Goal: Contribute content: Add original content to the website for others to see

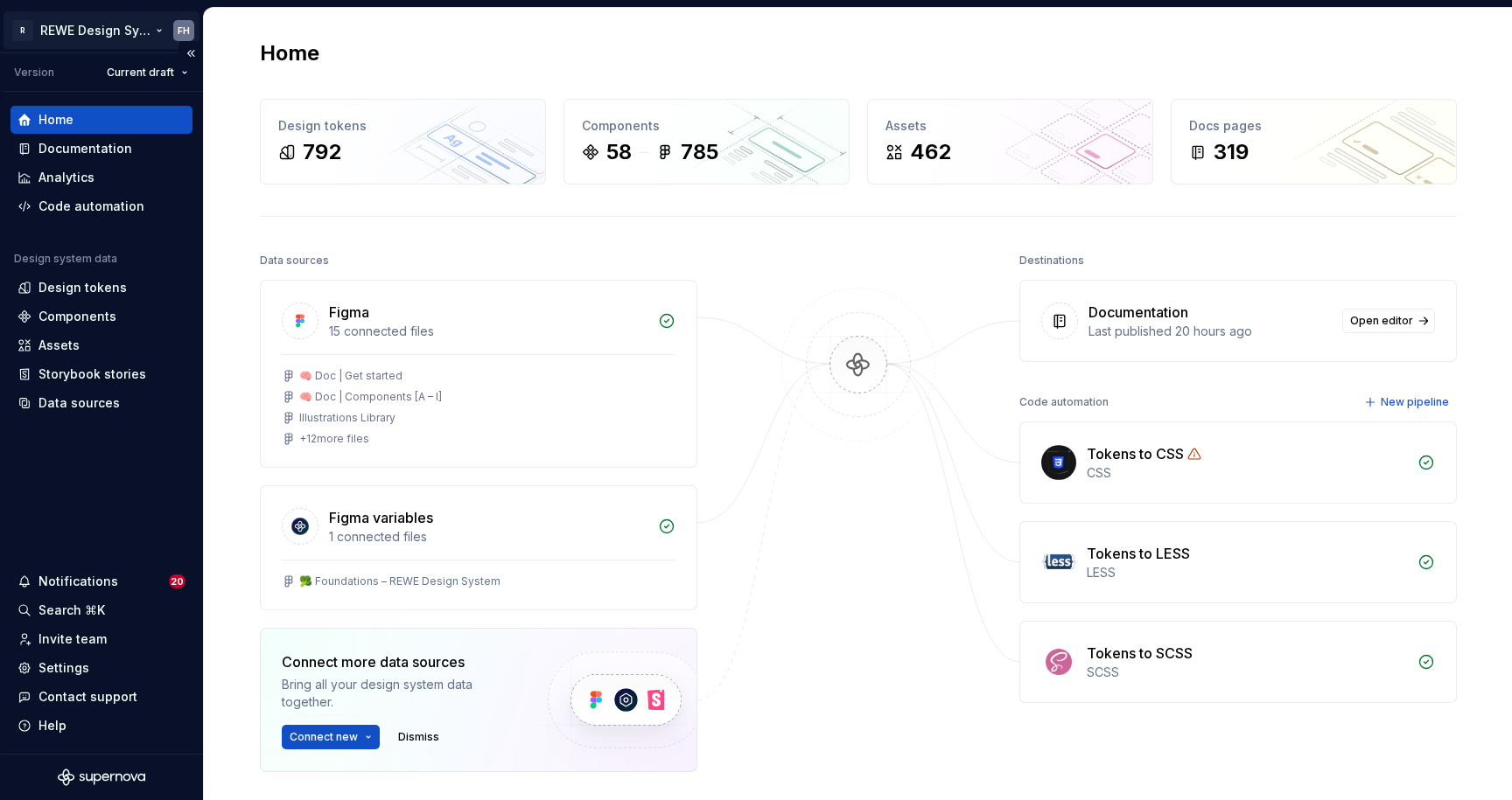
click at [93, 25] on html "R REWE Design System FH Version Current draft Home Documentation Analytics Code…" at bounding box center [756, 400] width 1512 height 800
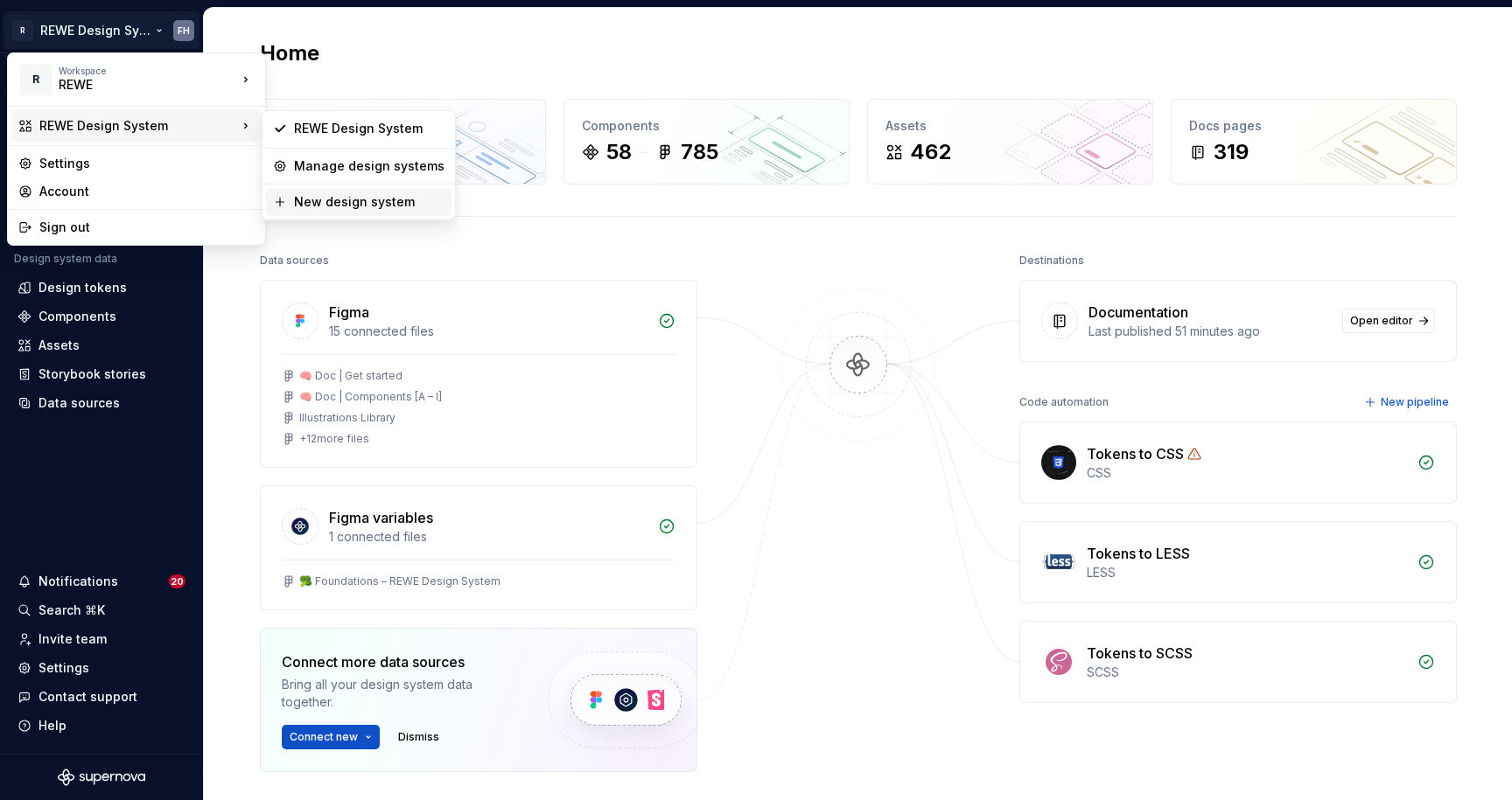
click at [347, 200] on div "New design system" at bounding box center [369, 202] width 150 height 18
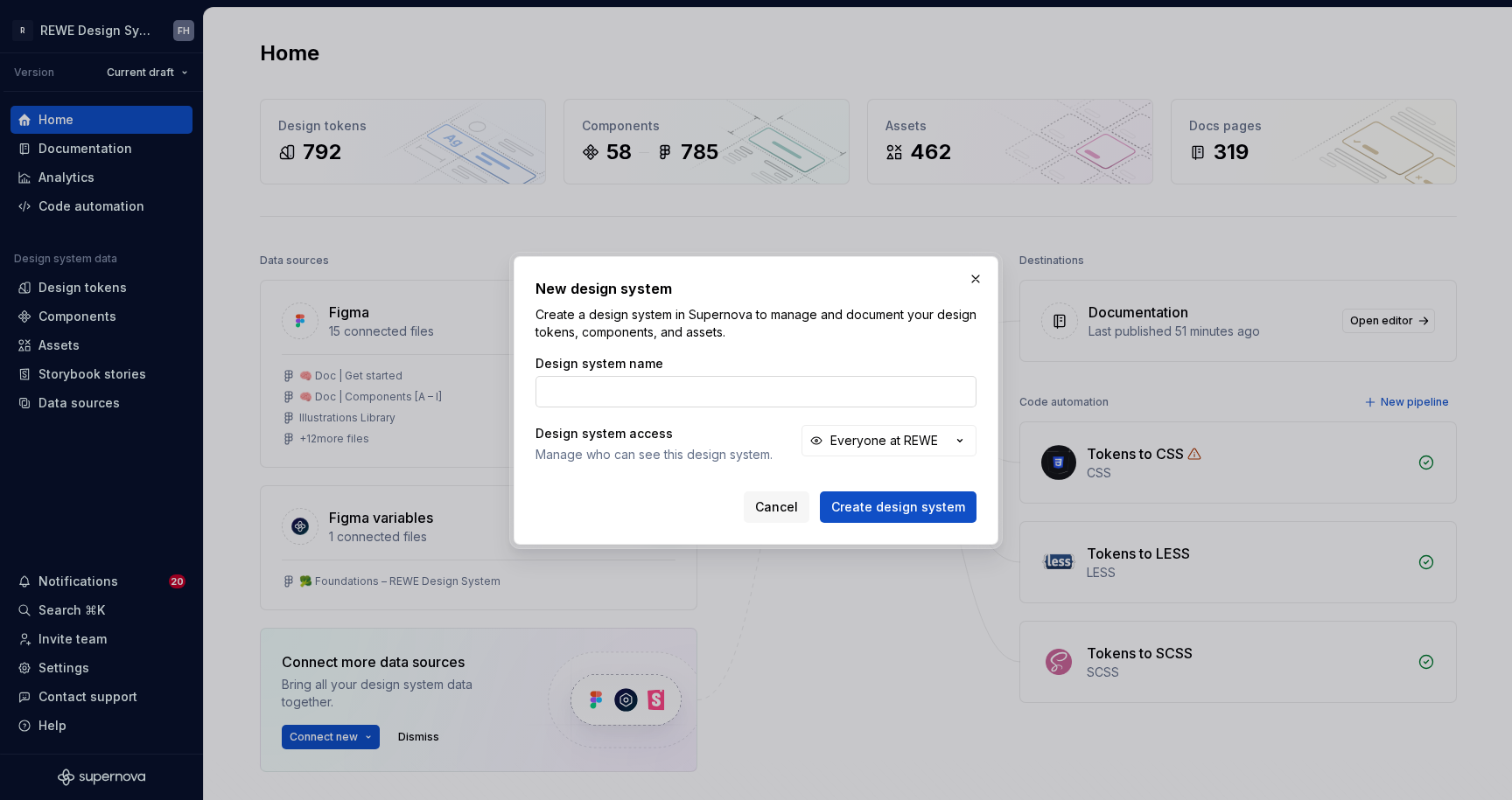
click at [643, 388] on input "Design system name" at bounding box center [756, 392] width 441 height 31
click at [658, 388] on input "🚧 Shelf" at bounding box center [756, 392] width 441 height 31
type input "🚧 Shelf"
click at [926, 446] on div "Everyone at REWE" at bounding box center [885, 441] width 107 height 18
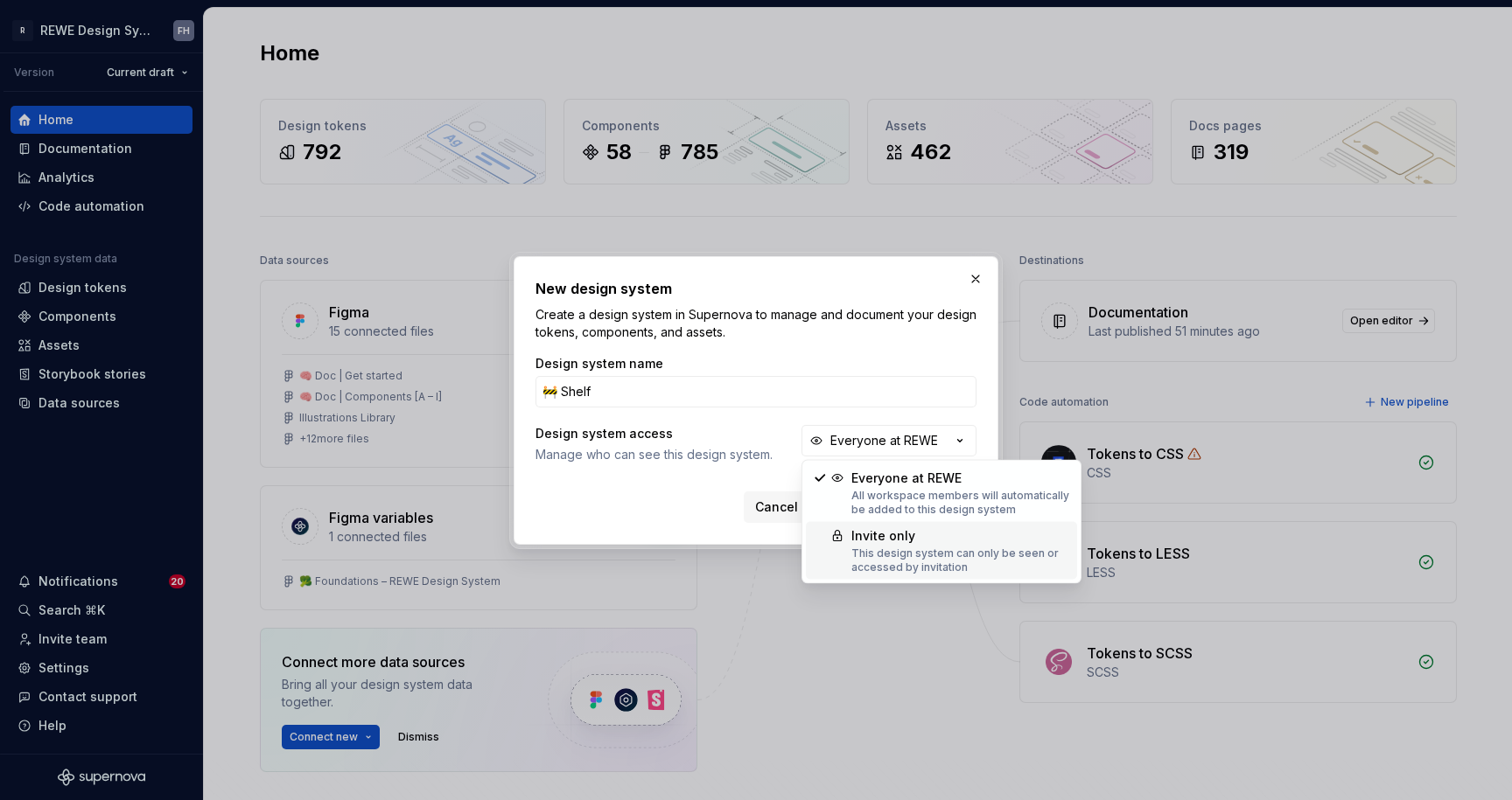
click at [955, 556] on div "This design system can only be seen or accessed by invitation" at bounding box center [961, 560] width 219 height 28
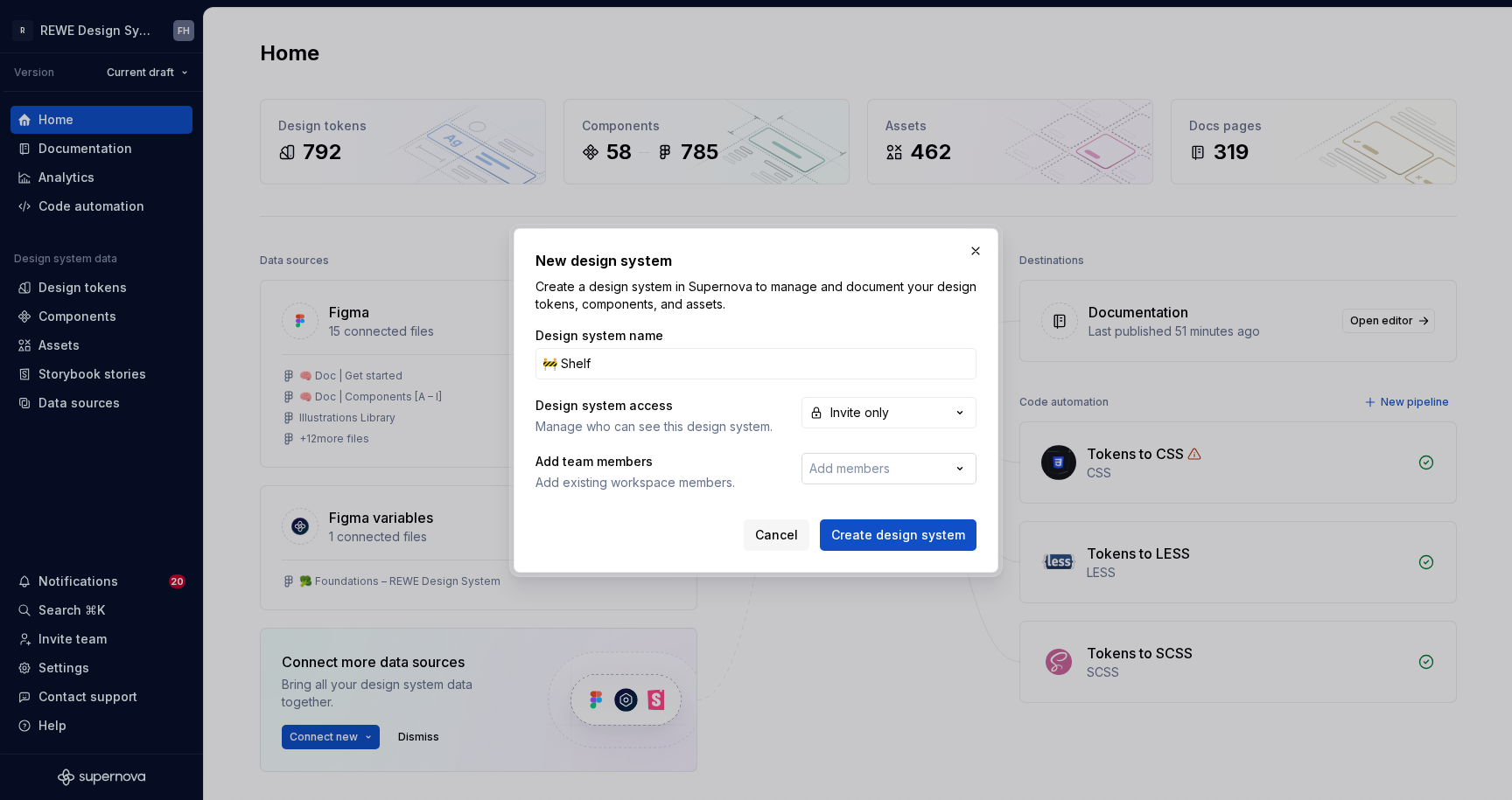
click at [878, 470] on span "Add members" at bounding box center [850, 469] width 81 height 15
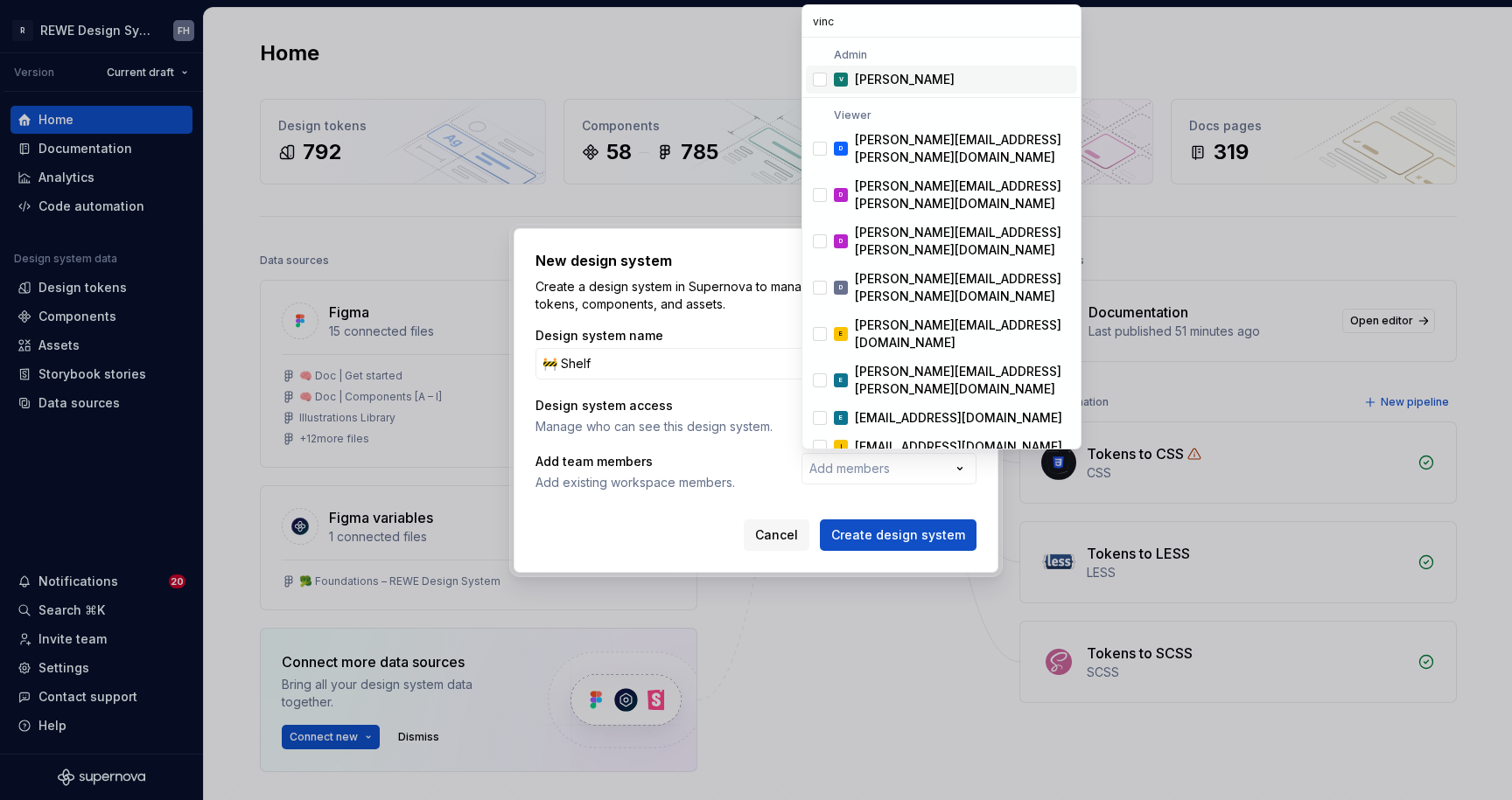
click at [888, 69] on span "V [PERSON_NAME]" at bounding box center [941, 80] width 271 height 28
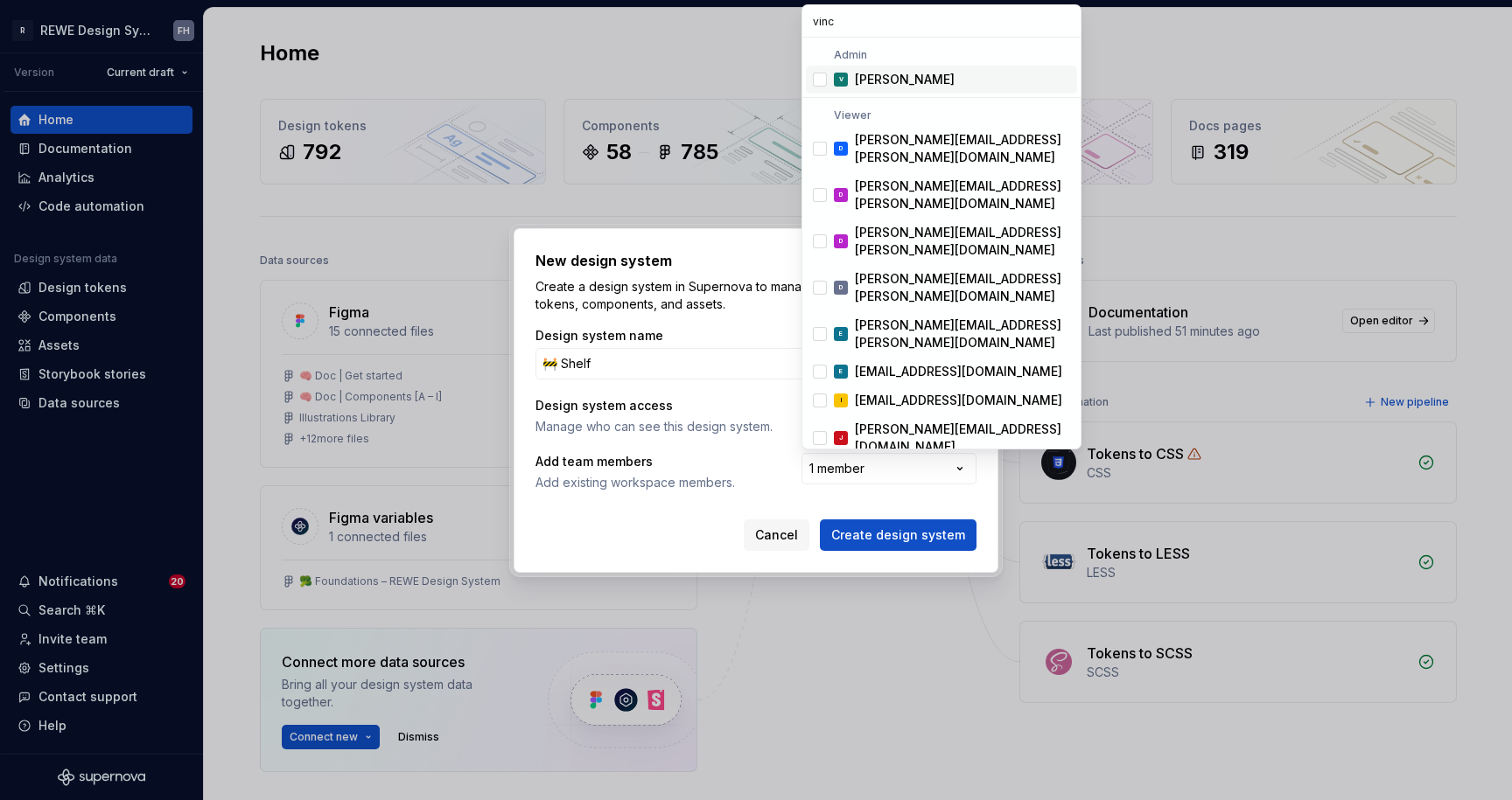
click at [865, 25] on input "vinc" at bounding box center [941, 21] width 278 height 31
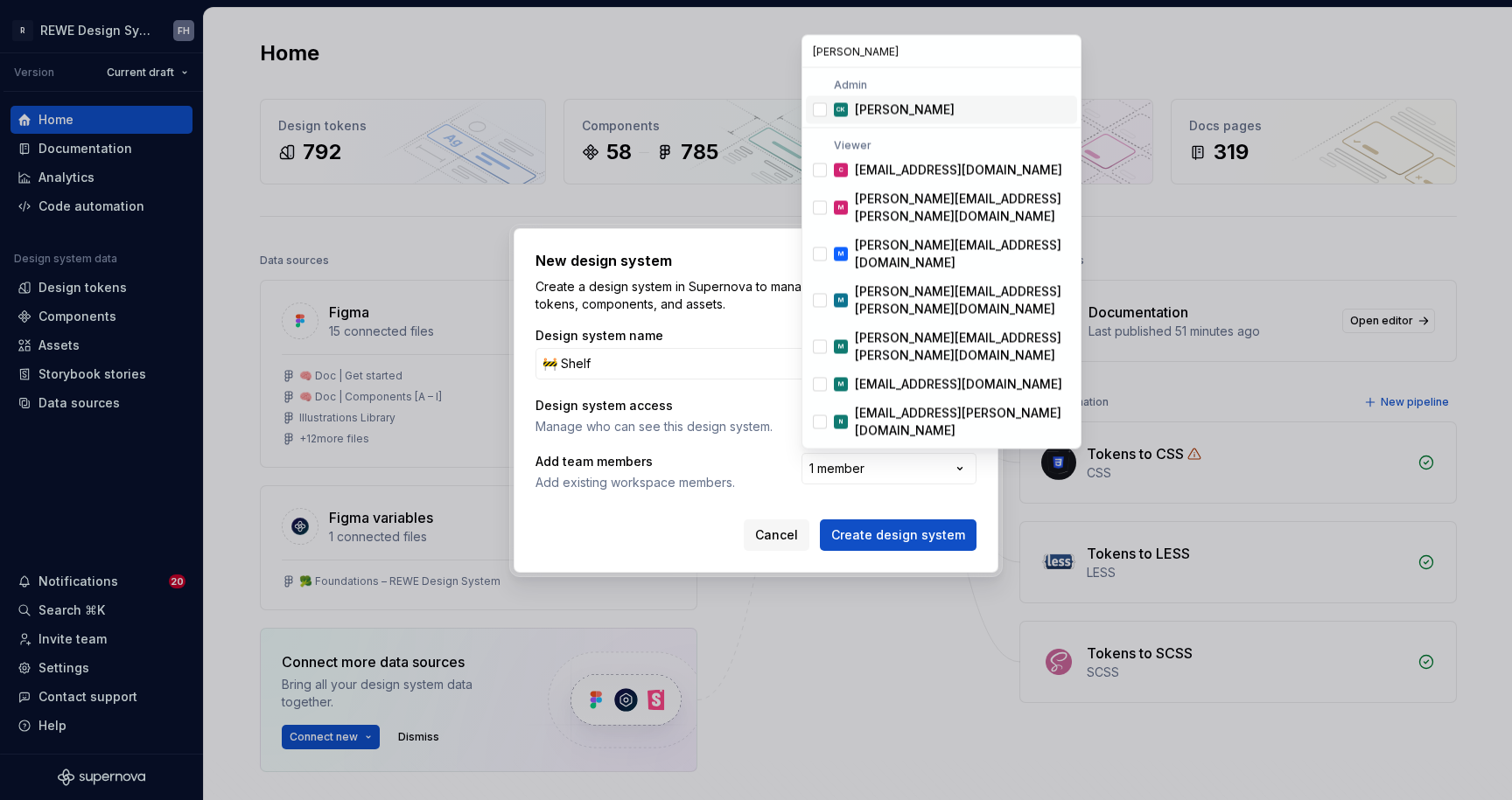
click at [818, 110] on div "Suggestions" at bounding box center [820, 109] width 14 height 14
click at [866, 63] on input "[PERSON_NAME]" at bounding box center [941, 52] width 278 height 31
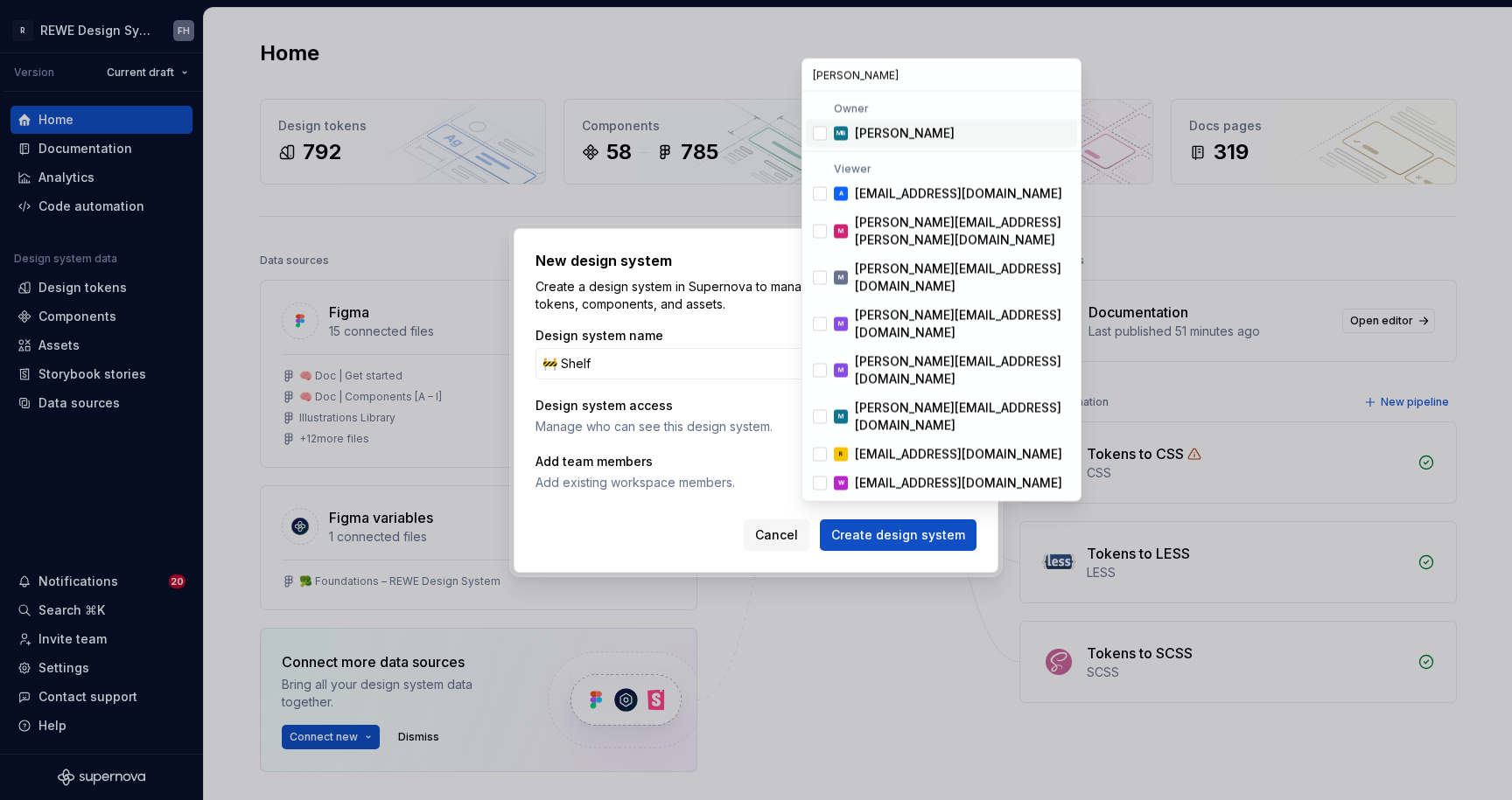
click at [818, 78] on input "[PERSON_NAME]" at bounding box center [941, 75] width 278 height 31
type input "[PERSON_NAME]"
click at [821, 134] on div "Suggestions" at bounding box center [820, 133] width 14 height 14
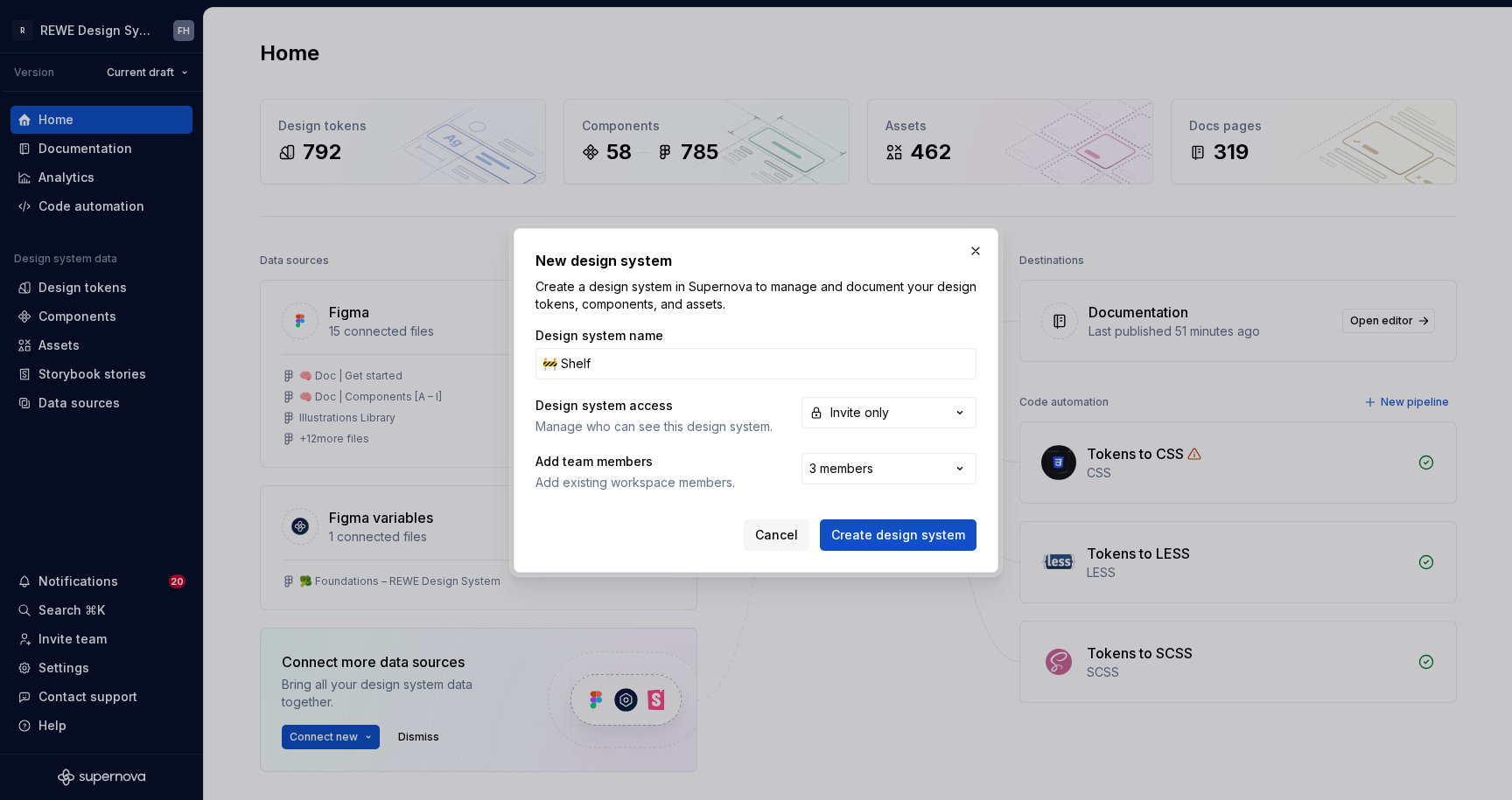
click at [744, 489] on div "New design system Create a design system in Supernova to manage and document yo…" at bounding box center [756, 400] width 1512 height 800
click at [900, 536] on span "Create design system" at bounding box center [898, 535] width 134 height 18
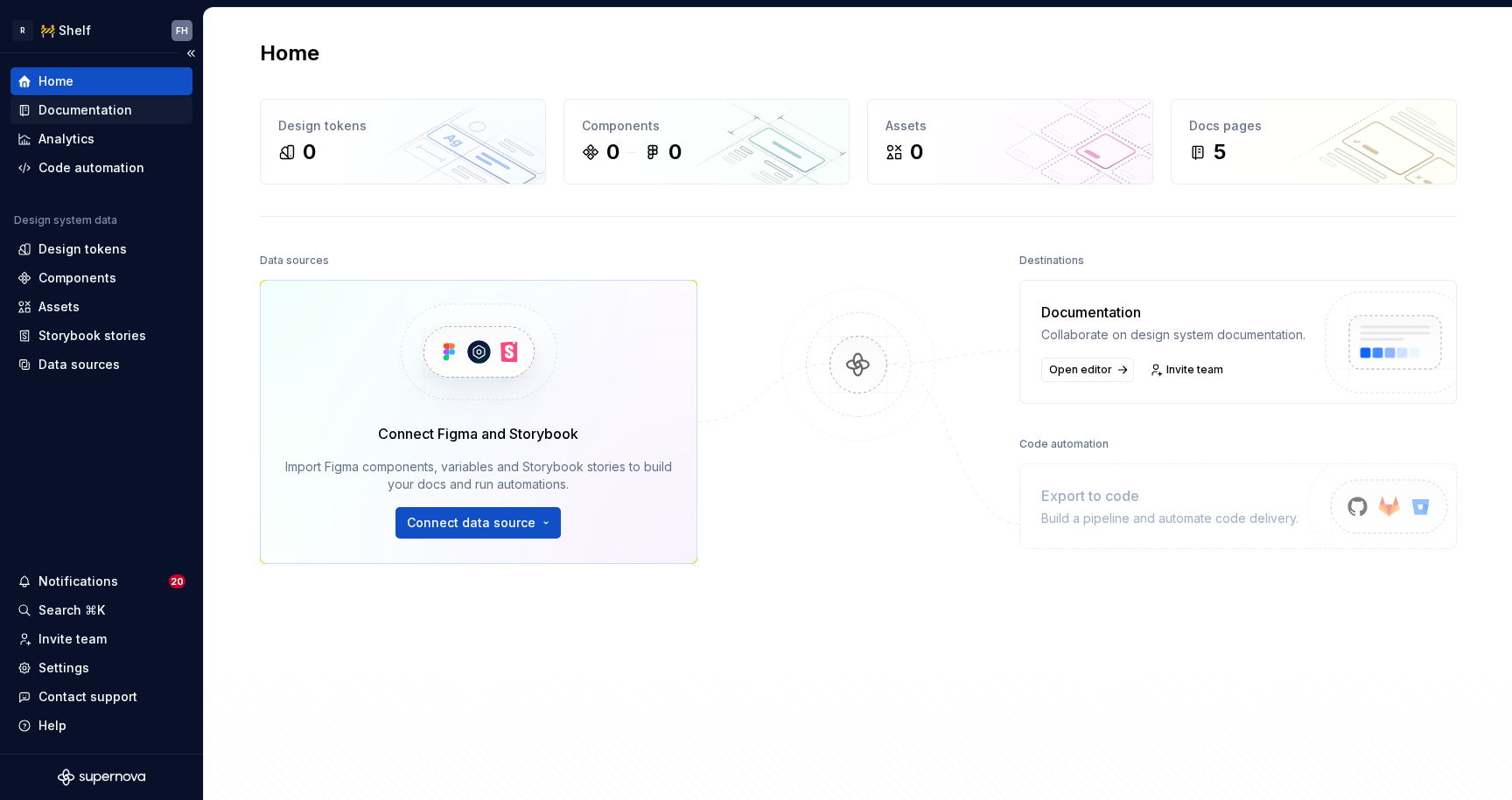
click at [91, 114] on div "Documentation" at bounding box center [85, 110] width 94 height 18
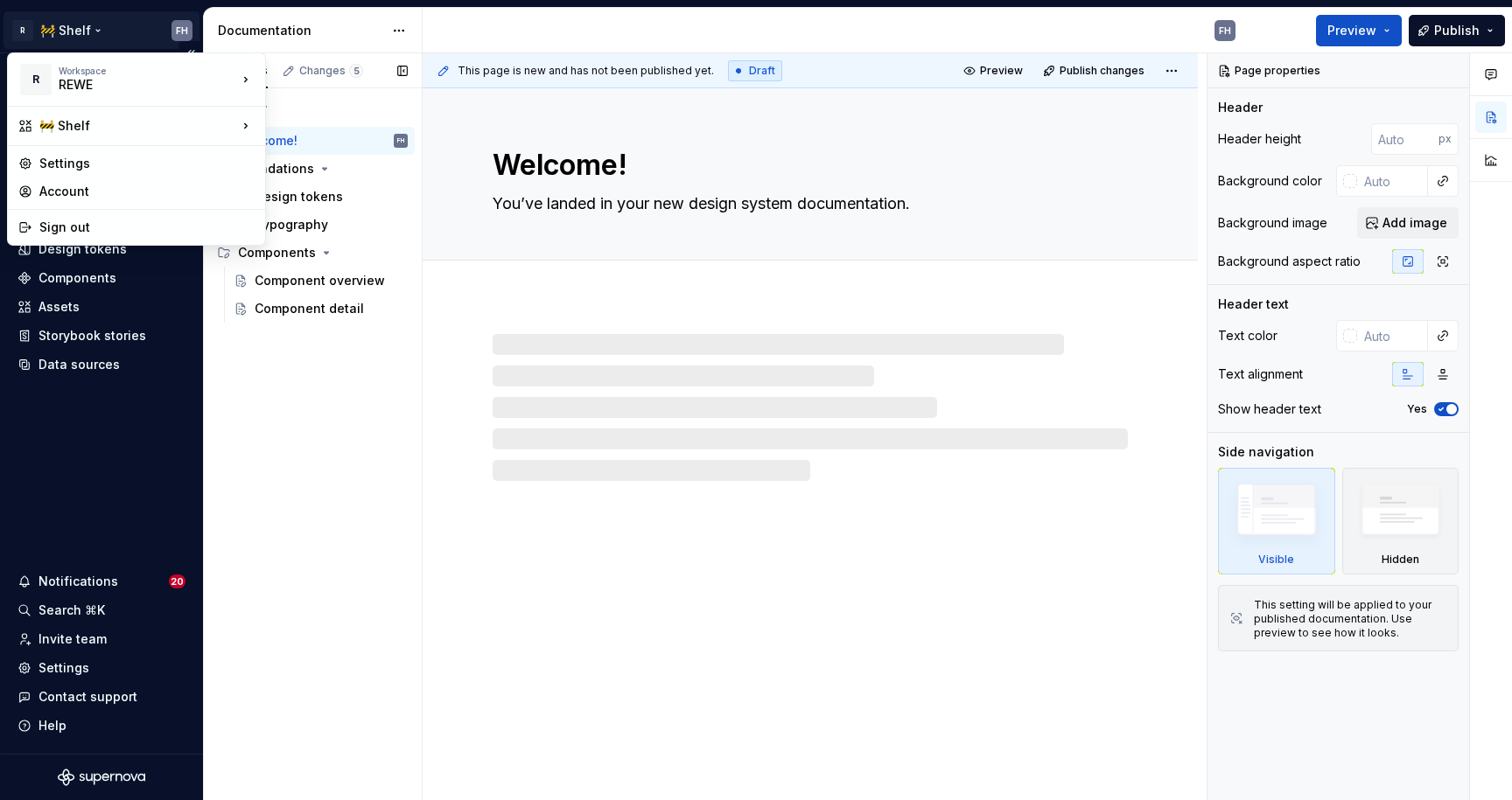
click at [66, 29] on html "R 🚧 Shelf FH Home Documentation Analytics Code automation Design system data De…" at bounding box center [756, 400] width 1512 height 800
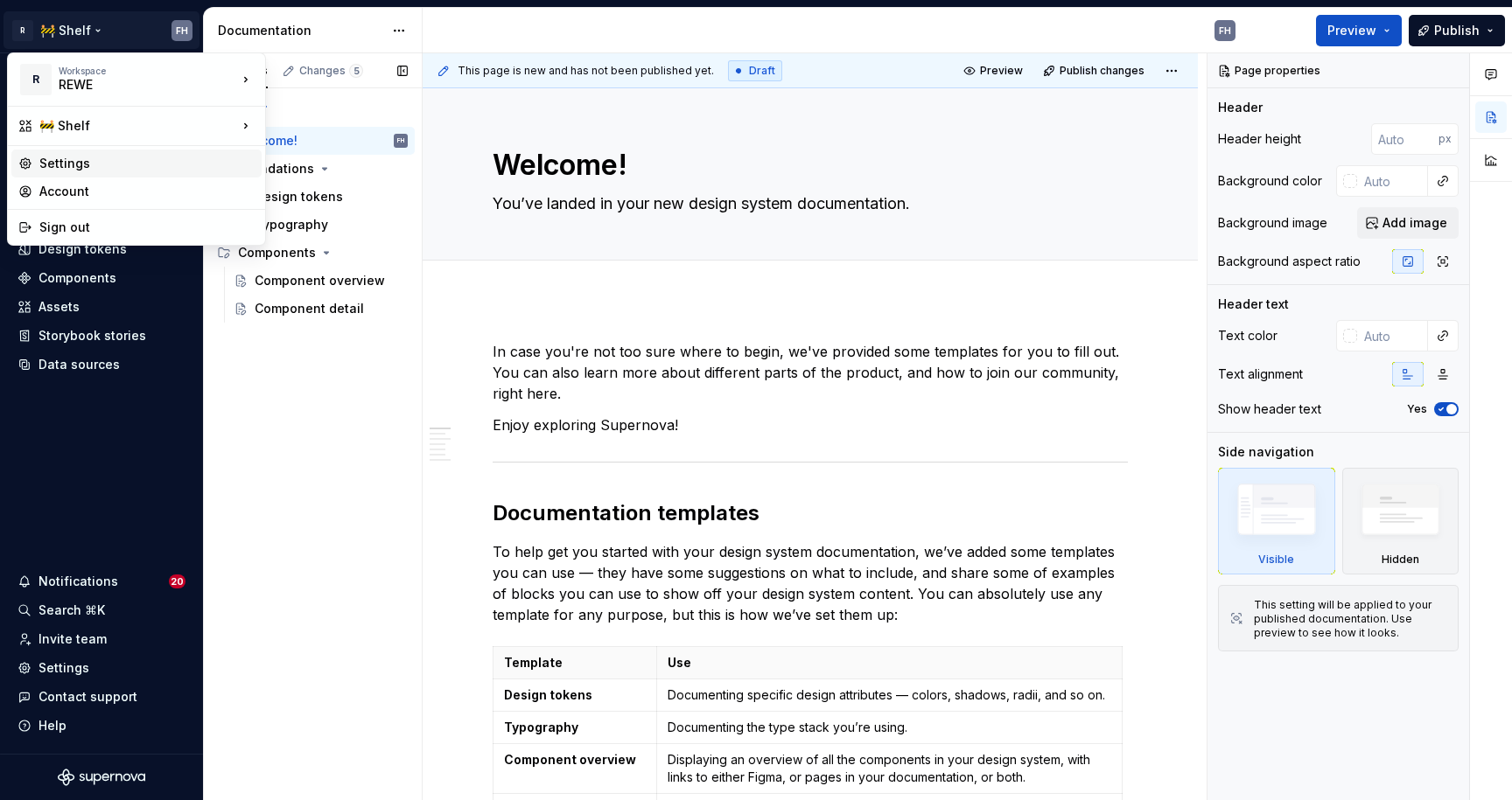
click at [73, 166] on div "Settings" at bounding box center [147, 163] width 215 height 18
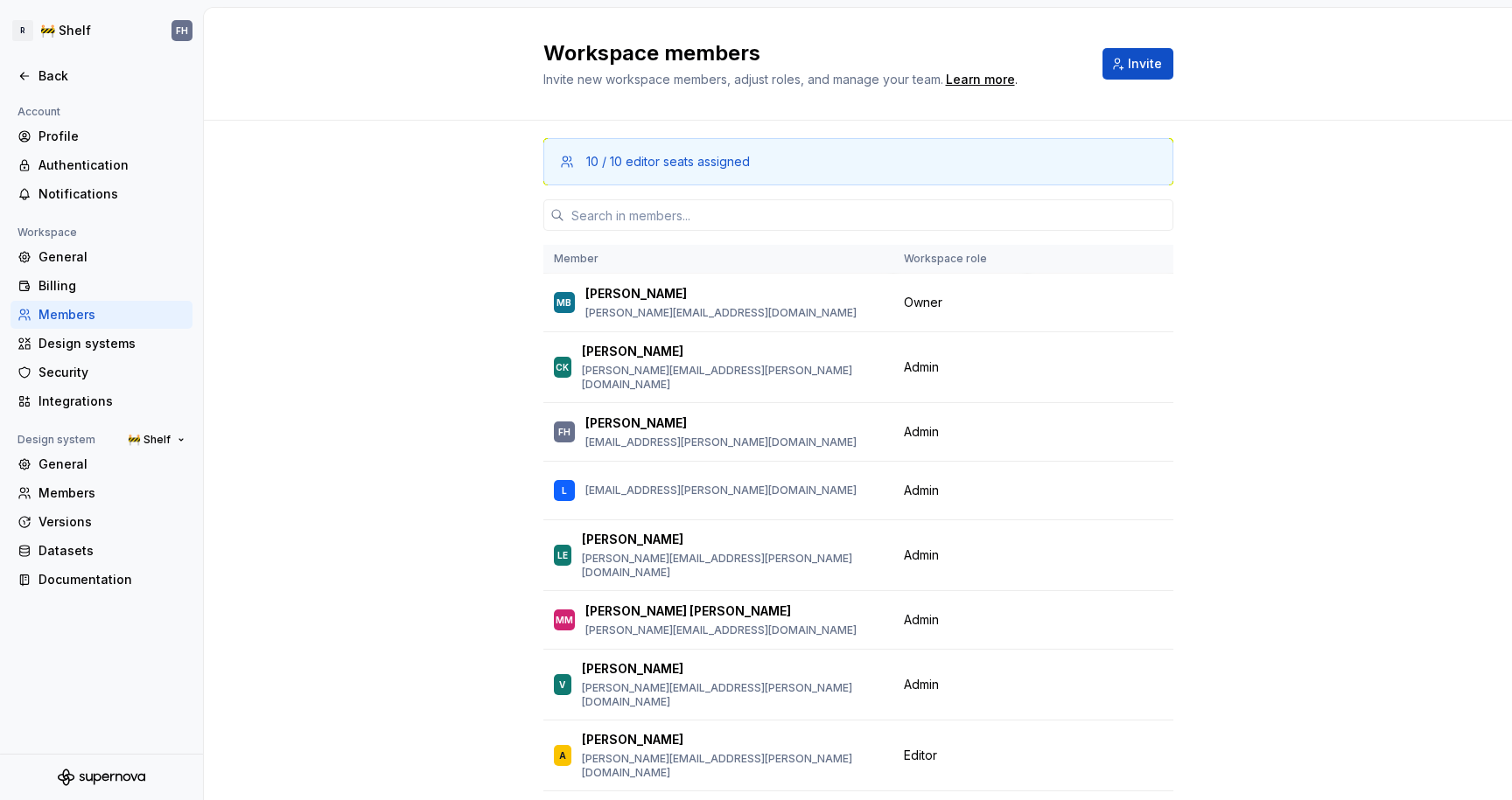
click at [106, 347] on div "Design systems" at bounding box center [112, 344] width 147 height 18
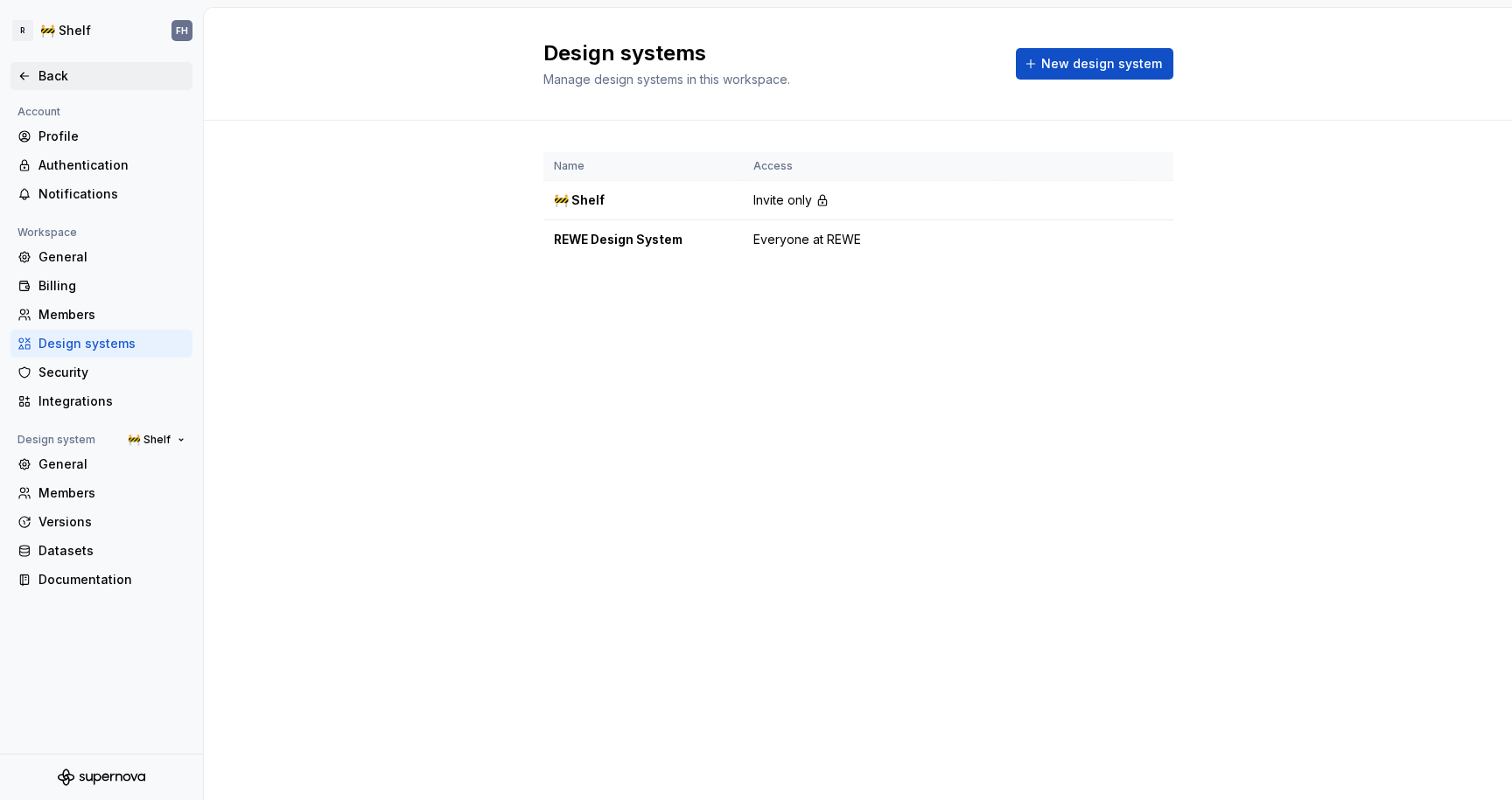
click at [23, 71] on icon at bounding box center [24, 76] width 14 height 14
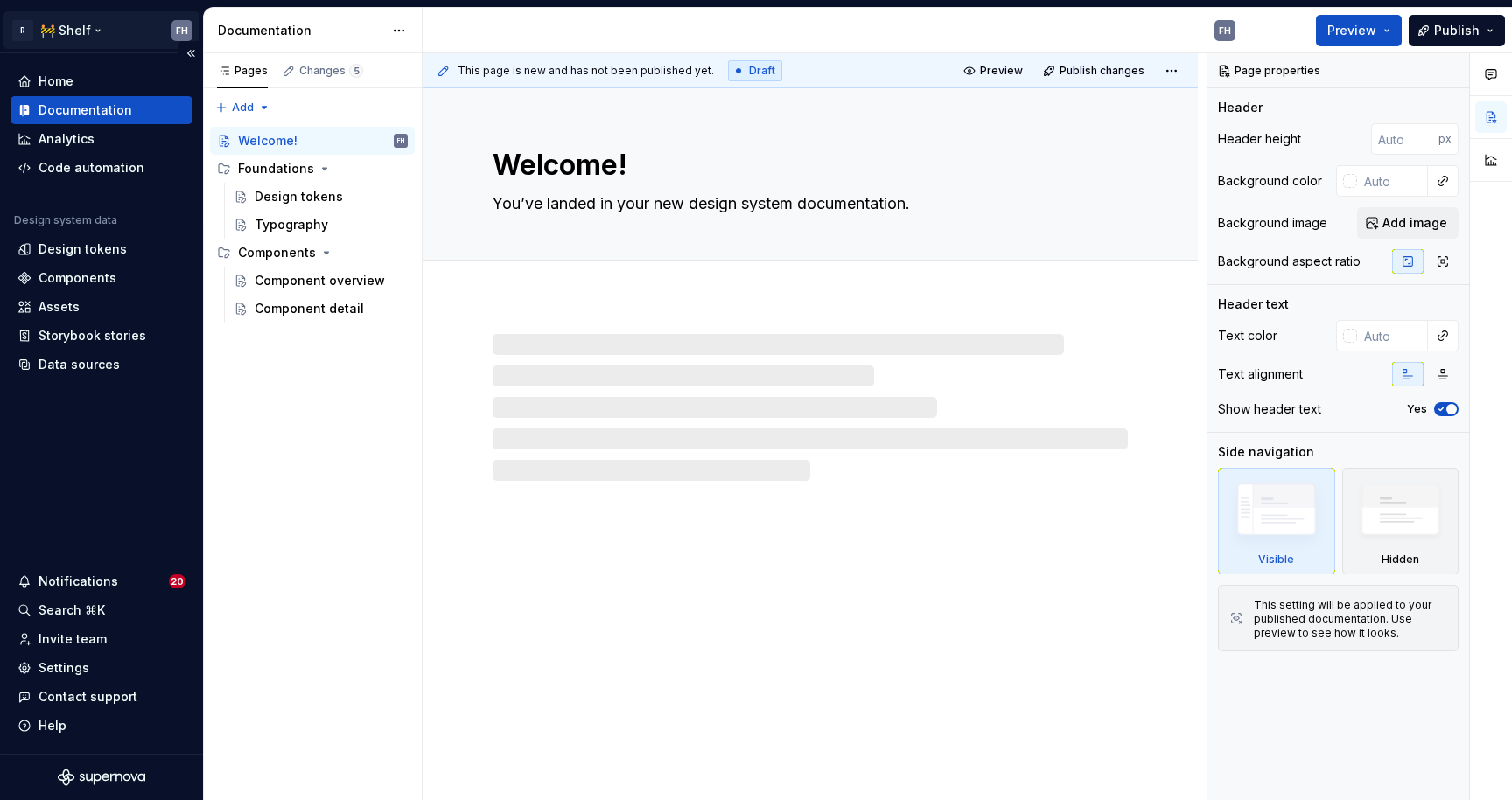
type textarea "*"
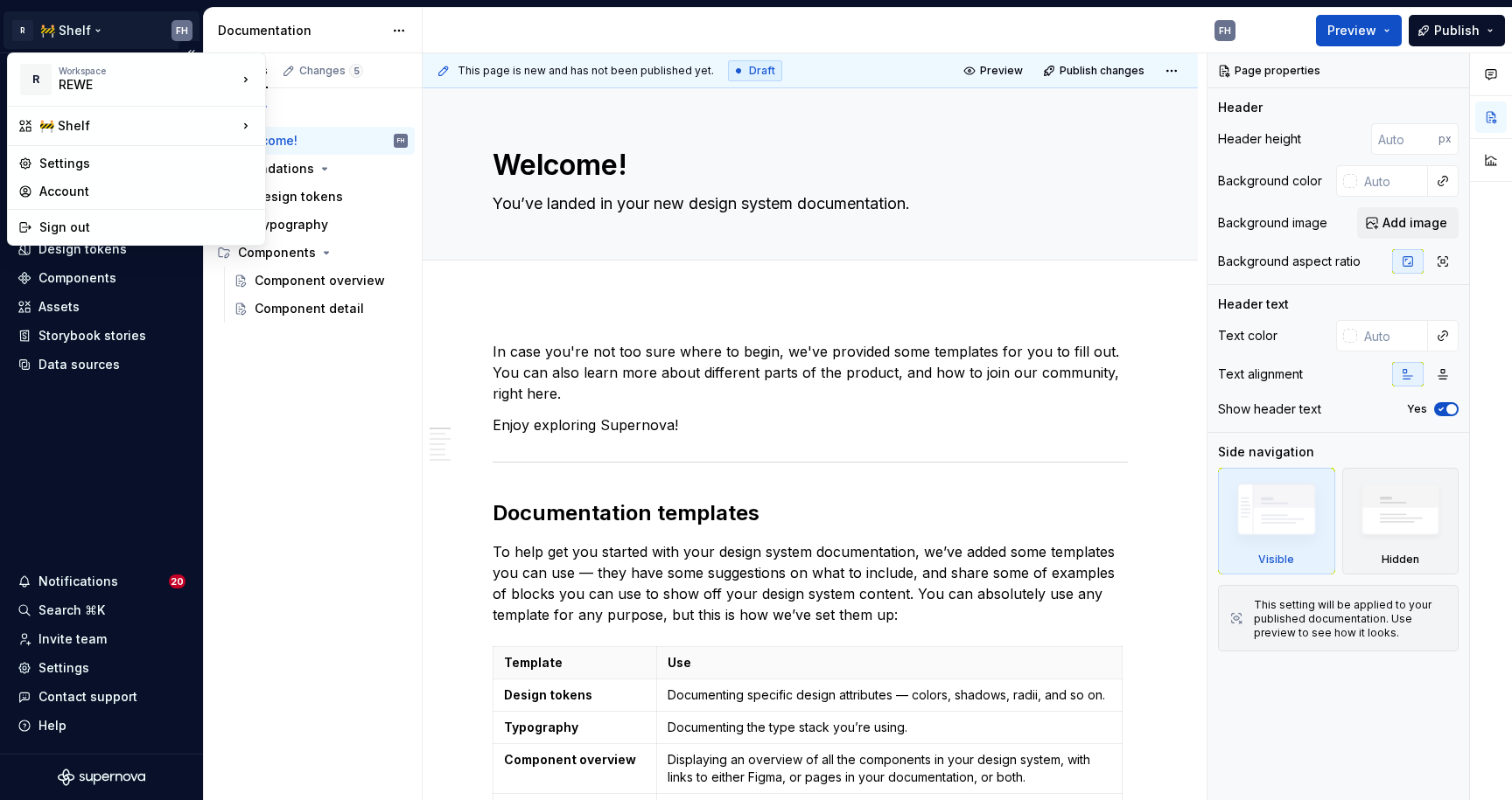
click at [61, 35] on html "R 🚧 Shelf FH Home Documentation Analytics Code automation Design system data De…" at bounding box center [756, 400] width 1512 height 800
click at [333, 80] on div "Brand" at bounding box center [350, 75] width 114 height 18
